Goal: Information Seeking & Learning: Learn about a topic

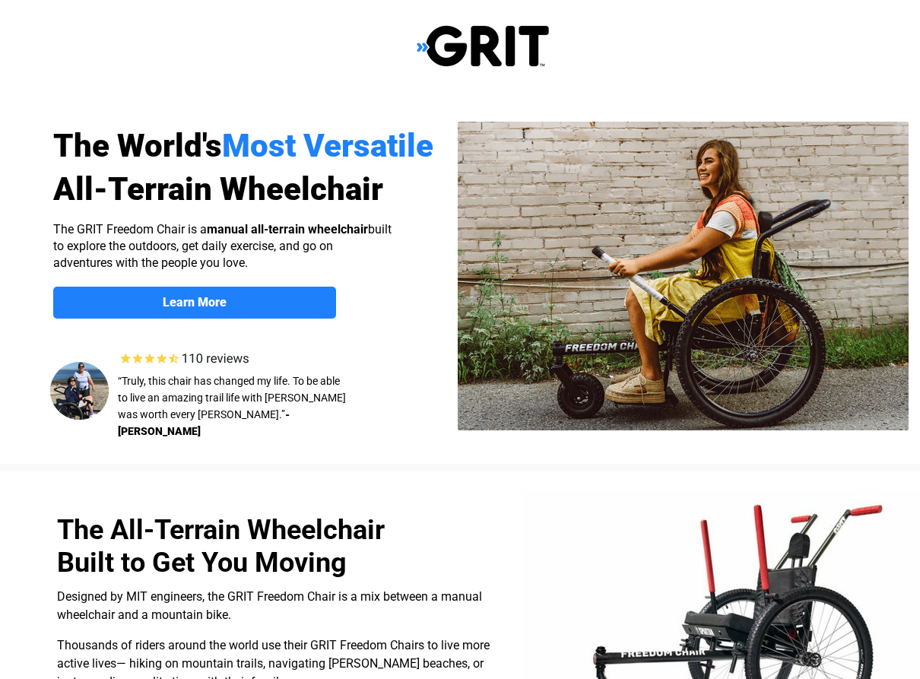
select select "US"
click at [205, 301] on strong "Learn More" at bounding box center [195, 302] width 64 height 14
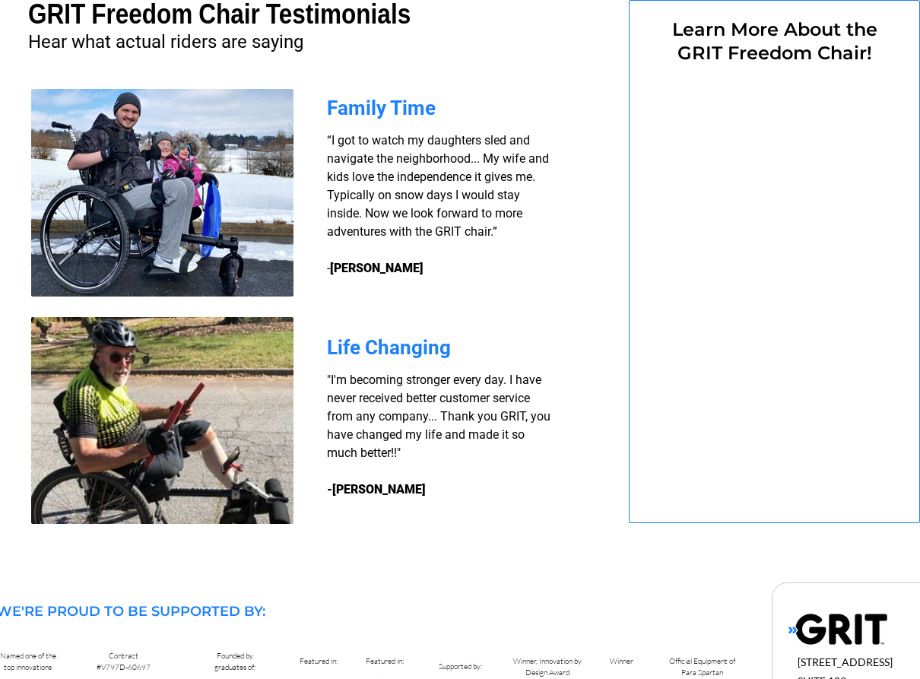
select select "US"
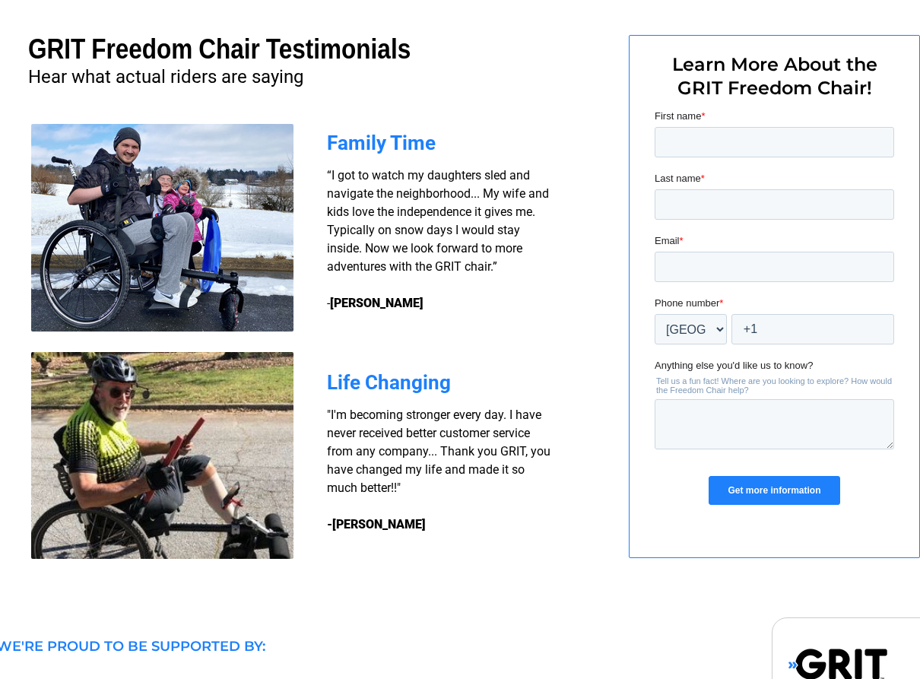
scroll to position [1014, 15]
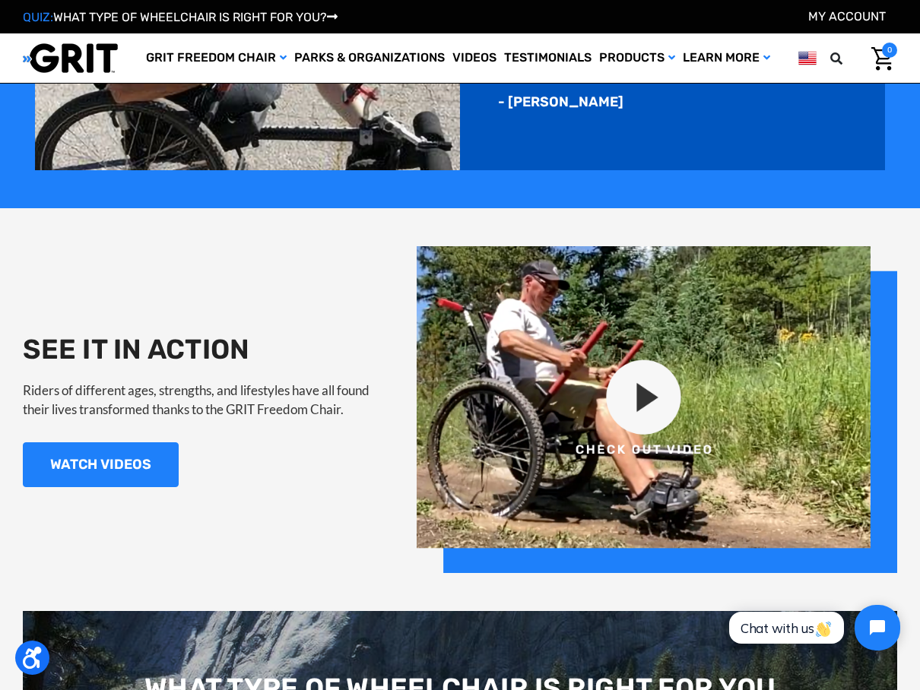
scroll to position [1140, 0]
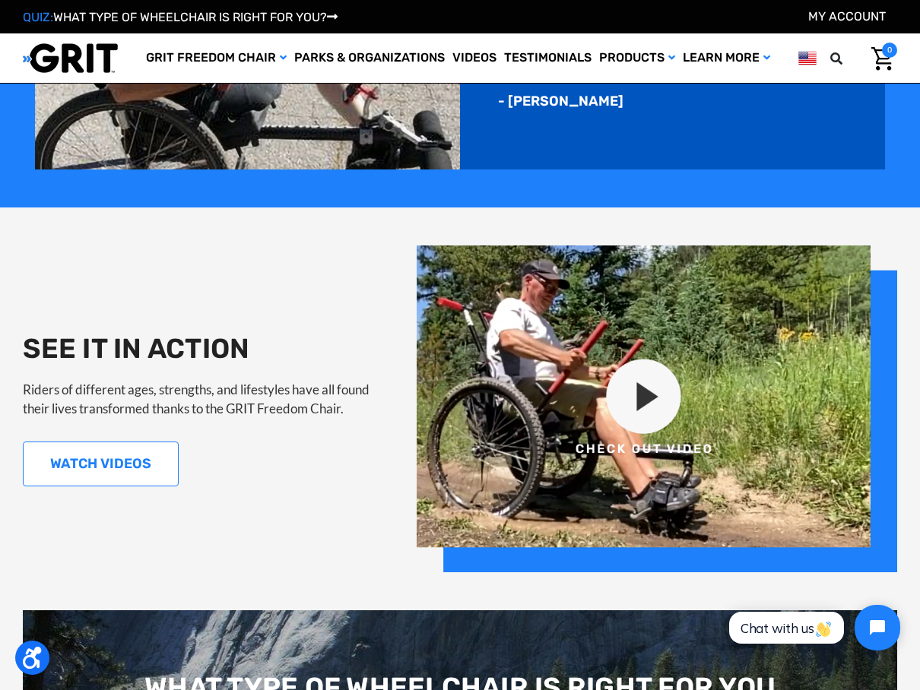
click at [105, 478] on link "WATCH VIDEOS" at bounding box center [101, 464] width 156 height 45
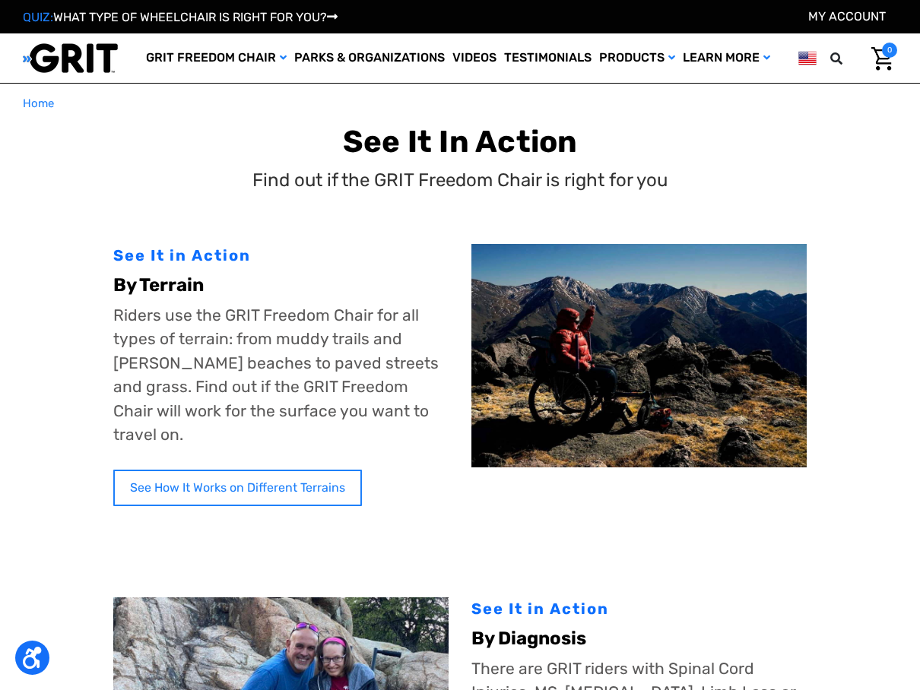
click at [209, 470] on link "See How It Works on Different Terrains" at bounding box center [237, 488] width 249 height 36
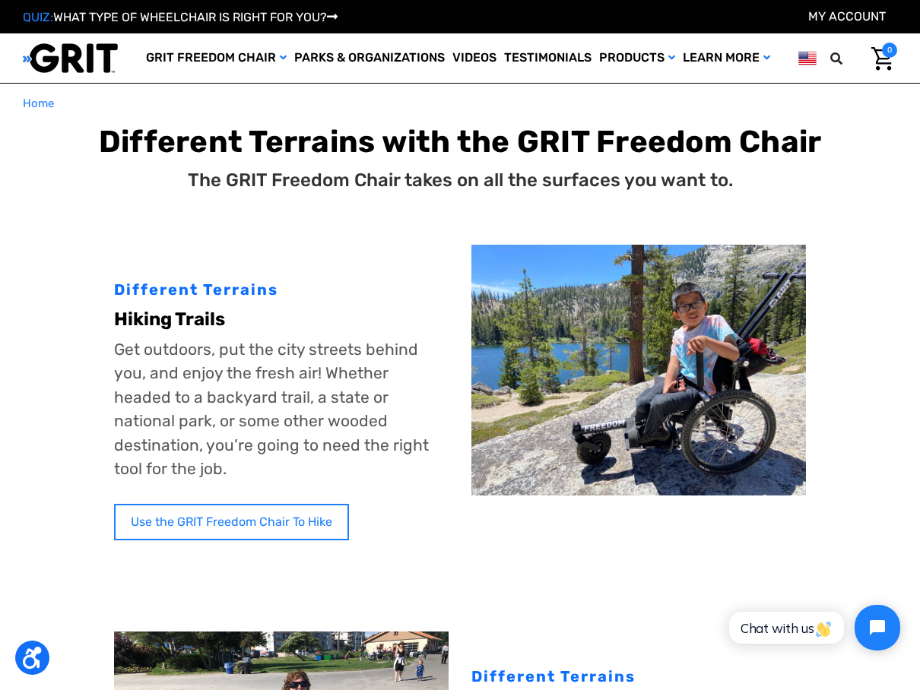
click at [233, 504] on link "Use the GRIT Freedom Chair To Hike" at bounding box center [231, 522] width 235 height 36
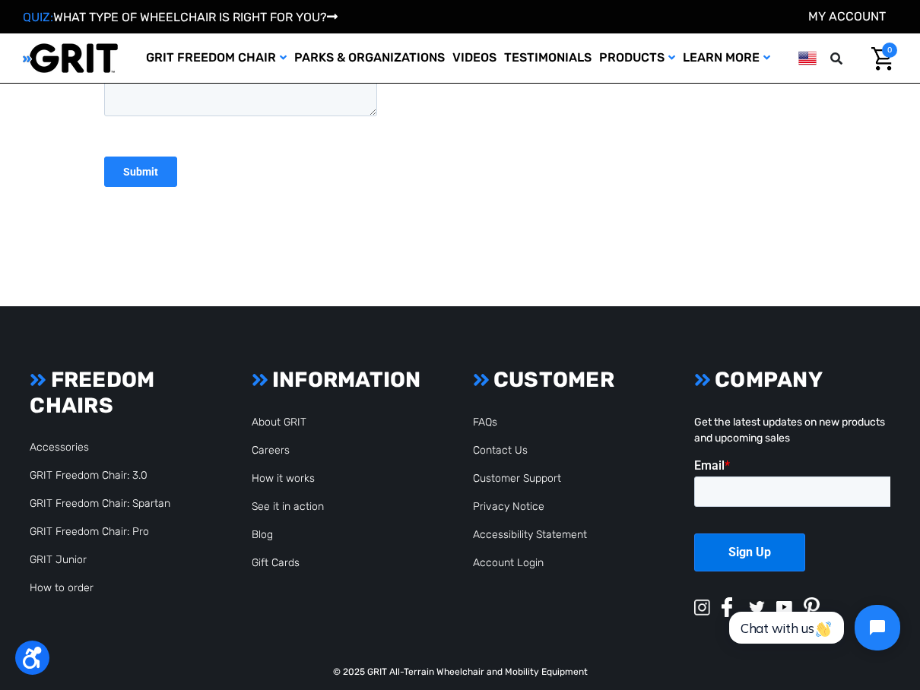
scroll to position [2164, 0]
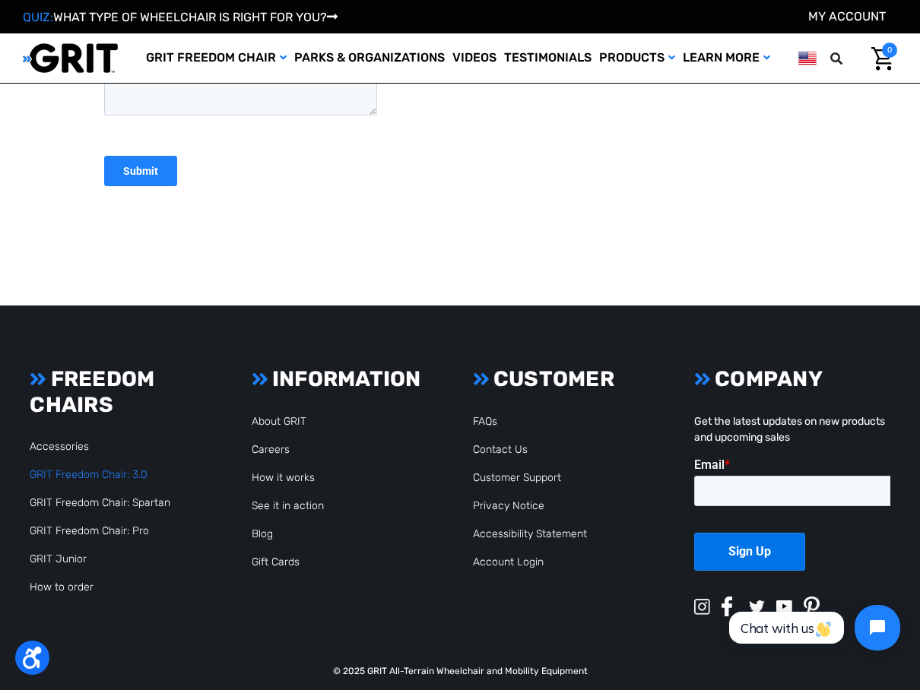
click at [78, 468] on link "GRIT Freedom Chair: 3.0" at bounding box center [89, 474] width 118 height 13
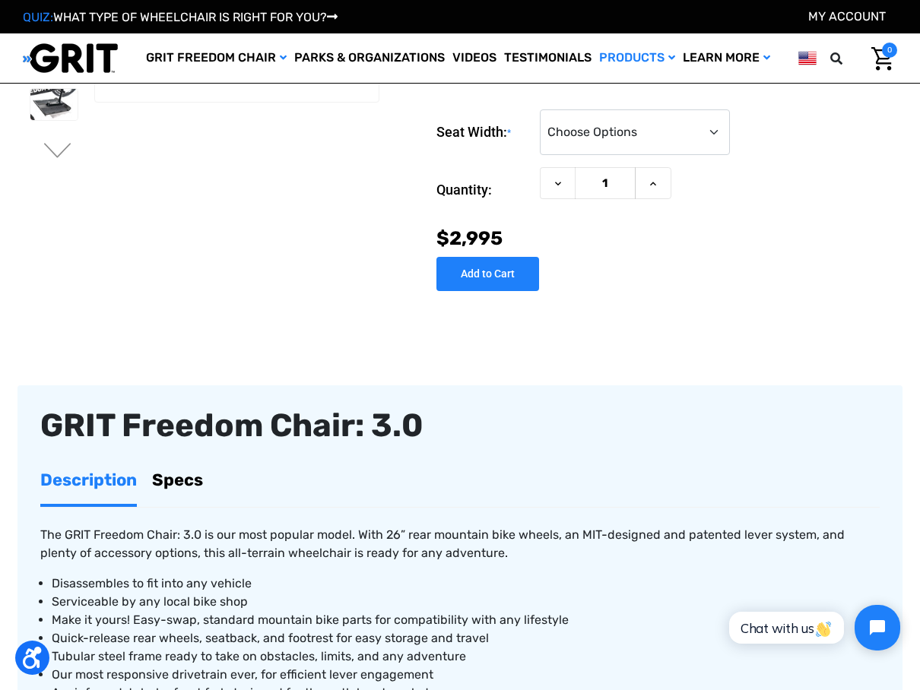
scroll to position [532, 0]
